Goal: Check status

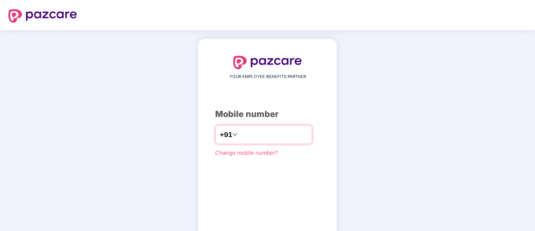
click at [246, 141] on div "+91" at bounding box center [263, 134] width 97 height 19
click at [242, 139] on input "number" at bounding box center [273, 134] width 69 height 13
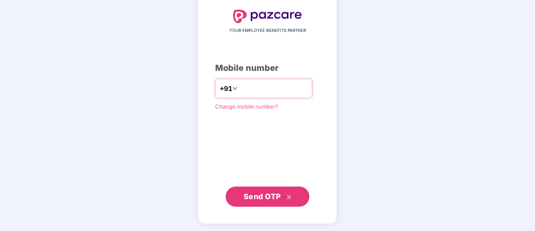
type input "**********"
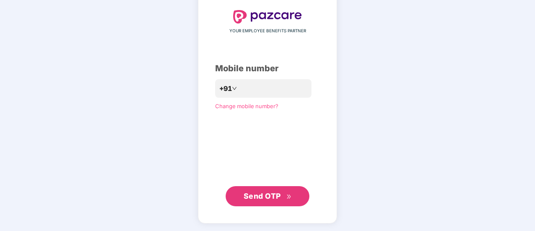
click at [261, 191] on span "Send OTP" at bounding box center [262, 195] width 37 height 9
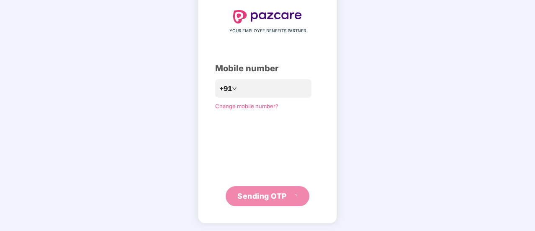
scroll to position [42, 0]
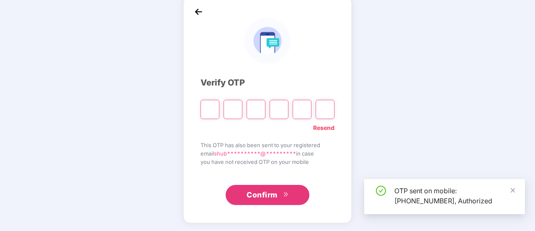
click at [211, 109] on input "Please enter verification code. Digit 1" at bounding box center [209, 109] width 19 height 19
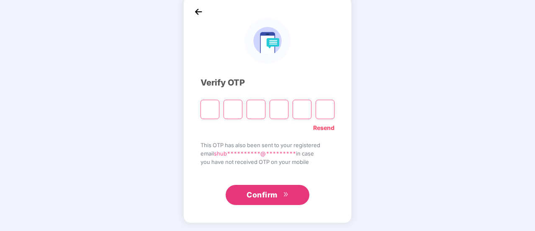
type input "*"
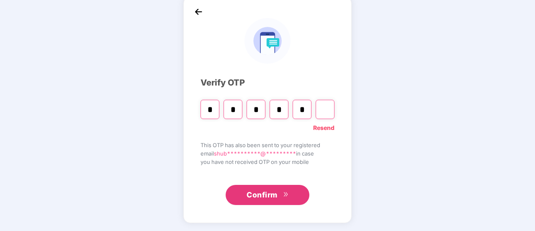
type input "*"
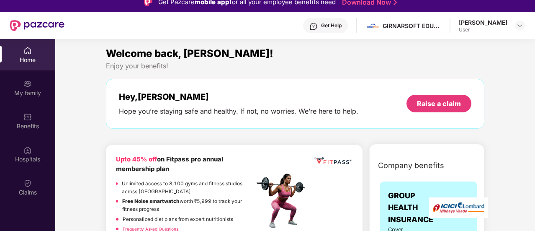
scroll to position [0, 0]
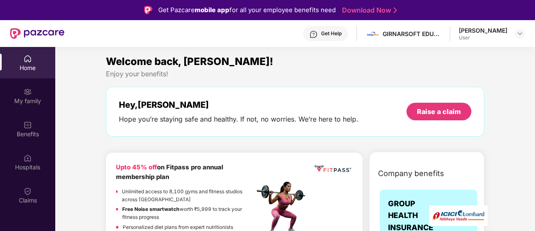
drag, startPoint x: 533, startPoint y: 57, endPoint x: 535, endPoint y: 64, distance: 6.9
click at [534, 64] on html "Get Pazcare mobile app for all your employee benefits need Download Now Get Hel…" at bounding box center [267, 115] width 535 height 231
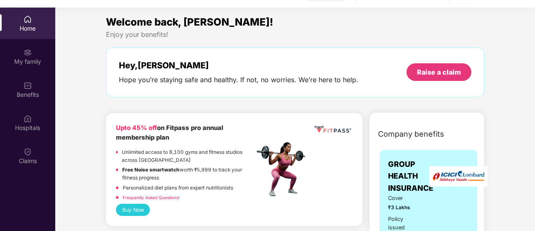
scroll to position [47, 0]
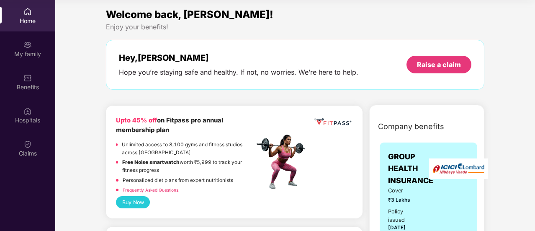
drag, startPoint x: 534, startPoint y: 53, endPoint x: 535, endPoint y: 63, distance: 10.2
click at [534, 63] on html "Get Pazcare mobile app for all your employee benefits need Download Now Get Hel…" at bounding box center [267, 68] width 535 height 231
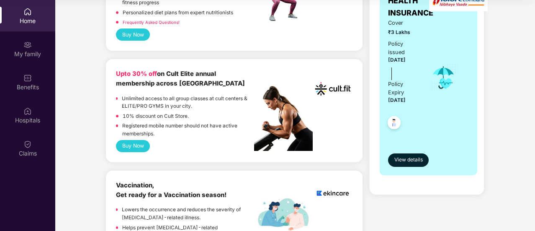
scroll to position [184, 0]
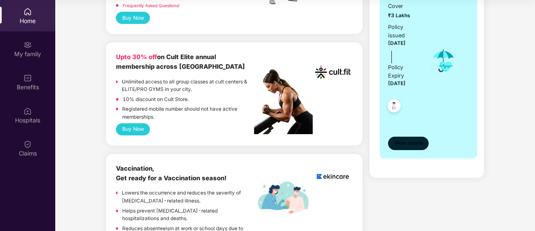
click at [409, 144] on span "View details" at bounding box center [408, 143] width 28 height 8
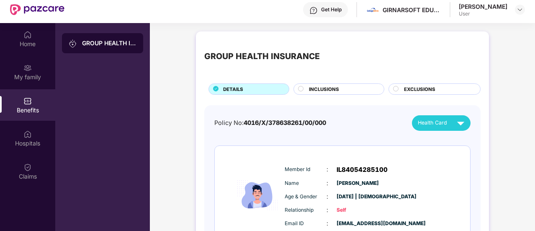
scroll to position [0, 0]
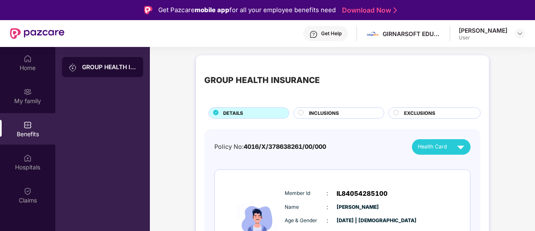
click at [359, 110] on div "INCLUSIONS" at bounding box center [342, 113] width 75 height 9
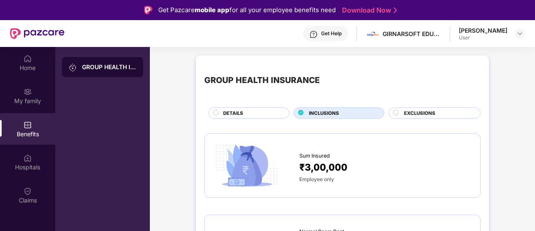
click at [423, 109] on span "EXCLUSIONS" at bounding box center [419, 113] width 31 height 8
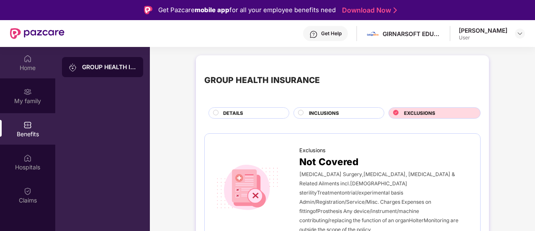
click at [16, 67] on div "Home" at bounding box center [27, 68] width 55 height 8
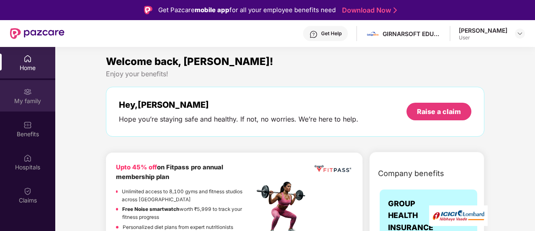
click at [34, 98] on div "My family" at bounding box center [27, 101] width 55 height 8
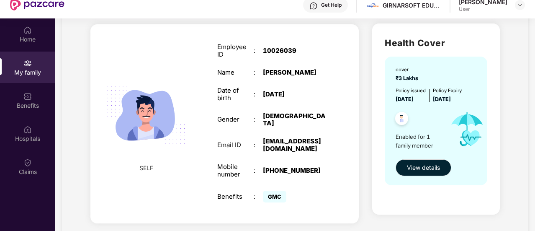
scroll to position [47, 0]
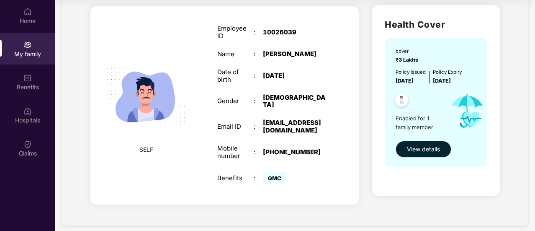
click at [426, 145] on span "View details" at bounding box center [423, 148] width 33 height 9
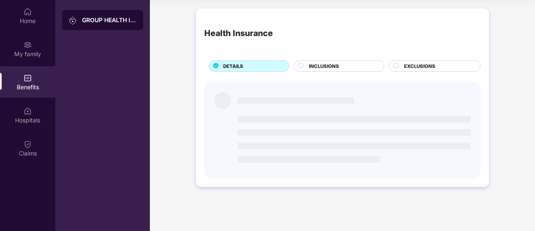
scroll to position [0, 0]
